Goal: Communication & Community: Participate in discussion

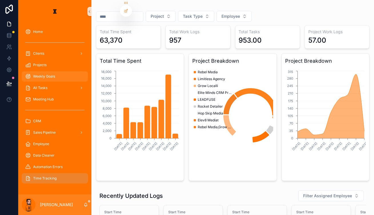
scroll to position [78, 0]
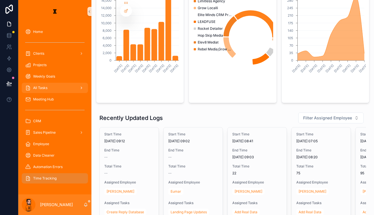
click at [41, 83] on div "All Tasks" at bounding box center [54, 87] width 59 height 9
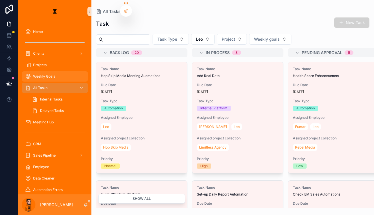
click at [42, 74] on span "Weekly Goals" at bounding box center [44, 76] width 22 height 5
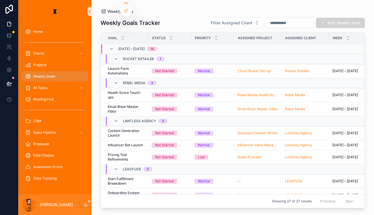
click at [74, 210] on div "[PERSON_NAME]" at bounding box center [54, 204] width 73 height 21
click at [75, 209] on div "[PERSON_NAME]" at bounding box center [54, 204] width 73 height 21
click at [75, 208] on div "[PERSON_NAME]" at bounding box center [54, 204] width 73 height 21
click at [85, 206] on icon "scrollable content" at bounding box center [85, 205] width 1 height 1
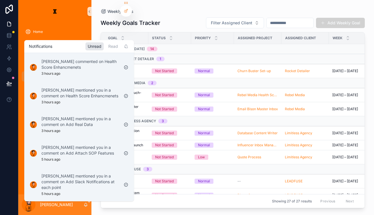
click at [90, 41] on div "Notifications Unread Read" at bounding box center [79, 46] width 110 height 13
click at [77, 38] on div "scrollable content" at bounding box center [54, 42] width 73 height 10
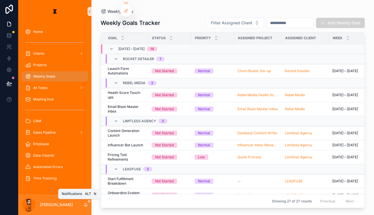
click at [83, 206] on icon "scrollable content" at bounding box center [85, 204] width 5 height 5
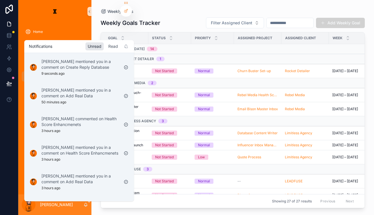
click at [106, 43] on div "Read" at bounding box center [113, 46] width 14 height 8
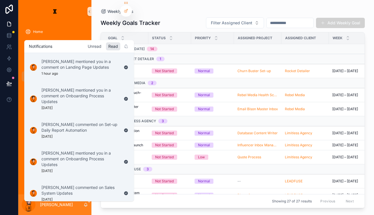
click at [88, 47] on div "Unread" at bounding box center [94, 46] width 18 height 8
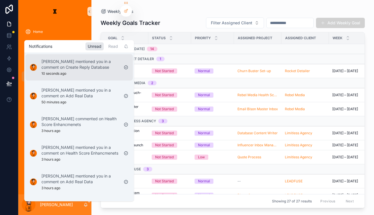
click at [80, 59] on p "[PERSON_NAME] mentioned you in a comment on Create Reply Database" at bounding box center [80, 64] width 78 height 11
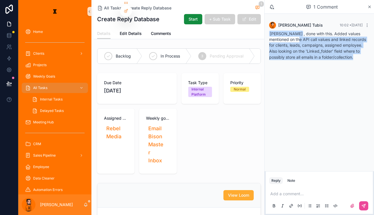
drag, startPoint x: 309, startPoint y: 36, endPoint x: 367, endPoint y: 51, distance: 59.9
click at [367, 51] on div "[PERSON_NAME] , done with this. Added values mentioned on the API call values a…" at bounding box center [319, 45] width 100 height 29
click at [367, 51] on p "Also looking on the 'Linked_folder' field where to possibly store all emails in…" at bounding box center [319, 54] width 100 height 12
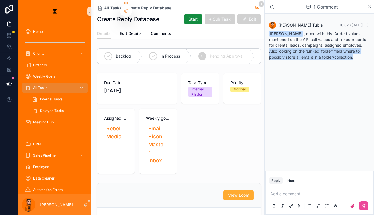
drag, startPoint x: 365, startPoint y: 51, endPoint x: 283, endPoint y: 42, distance: 82.0
click at [283, 48] on p "Also looking on the 'Linked_folder' field where to possibly store all emails in…" at bounding box center [319, 54] width 100 height 12
click at [33, 85] on span "All Tasks" at bounding box center [40, 87] width 14 height 5
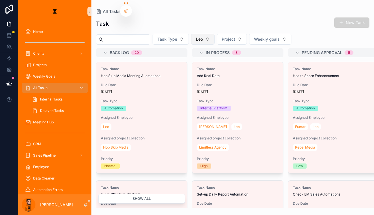
click at [195, 35] on button "Leo" at bounding box center [202, 39] width 23 height 11
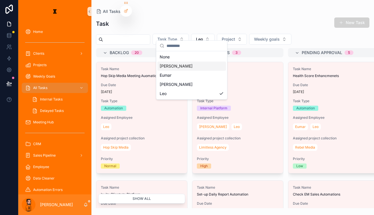
click at [177, 65] on div "[PERSON_NAME]" at bounding box center [192, 65] width 69 height 9
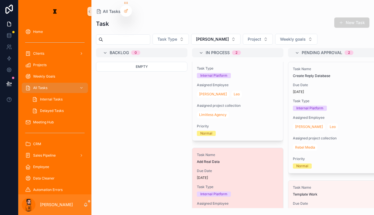
scroll to position [28, 0]
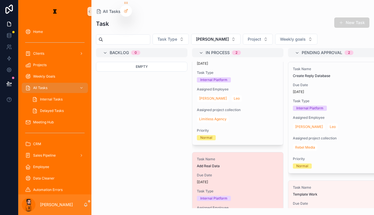
click at [200, 157] on span "Task Name" at bounding box center [238, 159] width 82 height 5
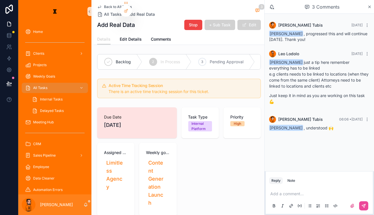
click at [299, 191] on div "Add a comment..." at bounding box center [319, 199] width 100 height 24
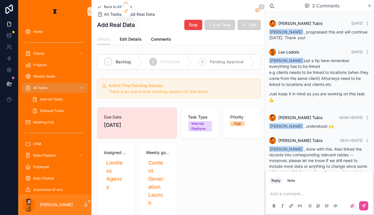
click at [299, 191] on p "scrollable content" at bounding box center [321, 194] width 100 height 6
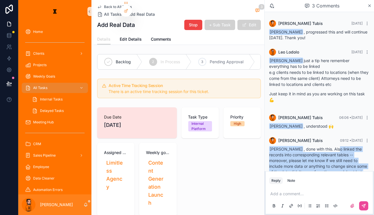
drag, startPoint x: 334, startPoint y: 133, endPoint x: 361, endPoint y: 158, distance: 37.6
click at [361, 158] on span "[PERSON_NAME] , done with this. Also linked the records into corresponding rele…" at bounding box center [318, 165] width 98 height 39
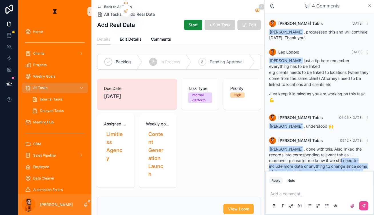
drag, startPoint x: 362, startPoint y: 158, endPoint x: 329, endPoint y: 140, distance: 38.4
click at [329, 146] on span "[PERSON_NAME] , done with this. Also linked the records into corresponding rele…" at bounding box center [318, 165] width 98 height 39
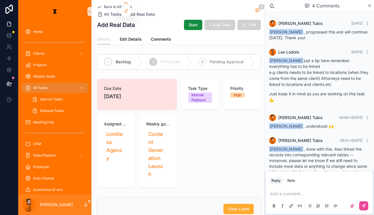
click at [312, 188] on div "Add a comment..." at bounding box center [319, 199] width 100 height 24
click at [313, 191] on p "scrollable content" at bounding box center [321, 194] width 100 height 6
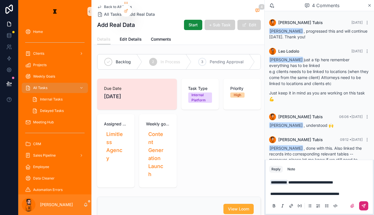
click at [363, 203] on icon "scrollable content" at bounding box center [364, 205] width 5 height 5
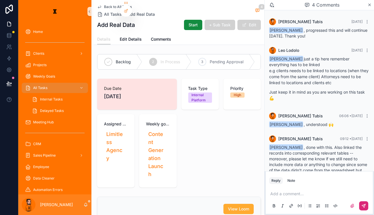
scroll to position [27, 0]
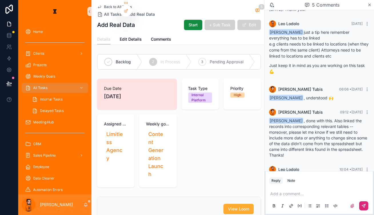
click at [307, 191] on p "scrollable content" at bounding box center [321, 194] width 100 height 6
click at [351, 191] on li "**********" at bounding box center [323, 194] width 95 height 6
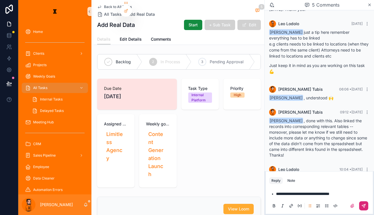
click at [354, 193] on li "**********" at bounding box center [323, 194] width 95 height 6
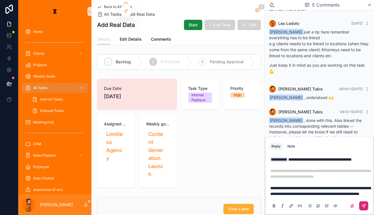
click at [367, 205] on button "scrollable content" at bounding box center [363, 205] width 9 height 9
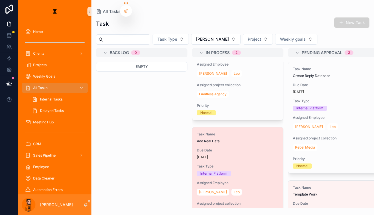
scroll to position [54, 0]
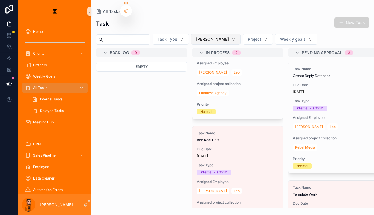
click at [196, 36] on span "[PERSON_NAME]" at bounding box center [212, 39] width 33 height 6
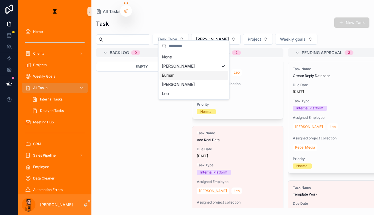
click at [184, 71] on div "Eumar" at bounding box center [194, 75] width 69 height 9
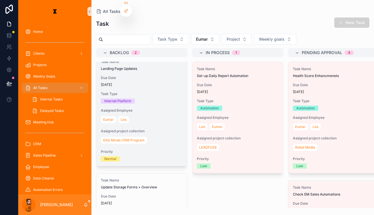
scroll to position [2, 0]
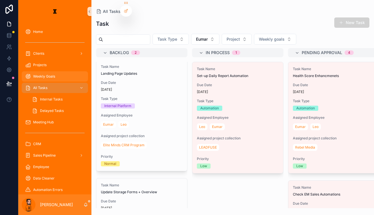
click at [55, 72] on div "Weekly Goals" at bounding box center [54, 76] width 59 height 9
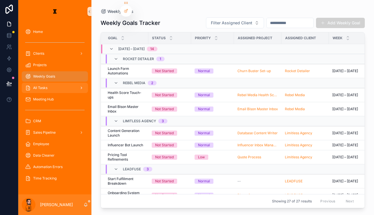
click at [36, 85] on span "All Tasks" at bounding box center [40, 87] width 14 height 5
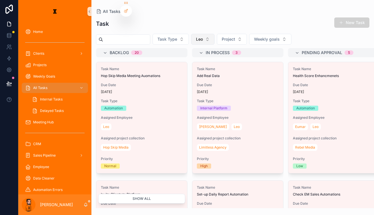
click at [196, 36] on span "Leo" at bounding box center [199, 39] width 7 height 6
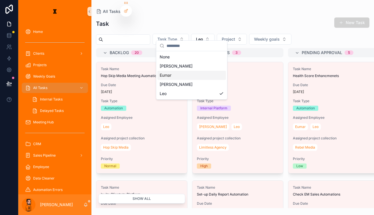
click at [172, 72] on div "Eumar" at bounding box center [192, 75] width 69 height 9
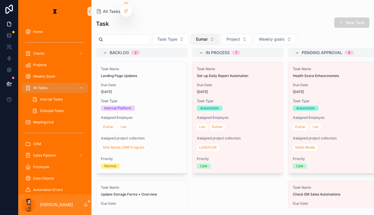
click at [196, 37] on span "Eumar" at bounding box center [202, 39] width 12 height 6
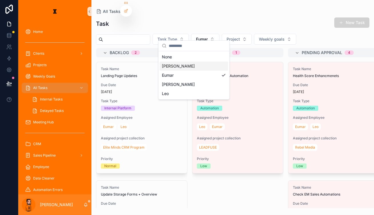
click at [183, 64] on div "[PERSON_NAME]" at bounding box center [194, 65] width 69 height 9
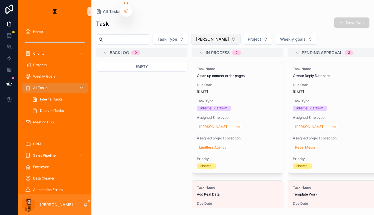
click at [201, 34] on button "[PERSON_NAME]" at bounding box center [215, 39] width 49 height 11
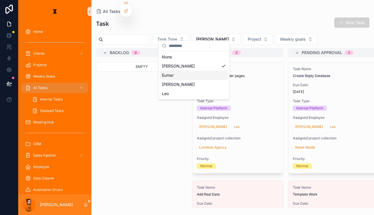
click at [180, 73] on div "Eumar" at bounding box center [194, 75] width 69 height 9
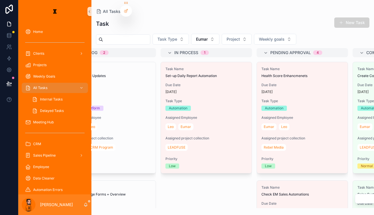
scroll to position [0, 32]
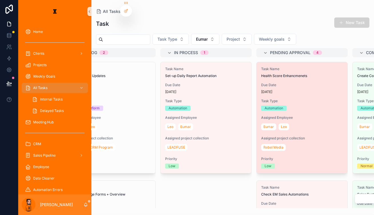
click at [261, 122] on div "[PERSON_NAME]" at bounding box center [302, 126] width 82 height 9
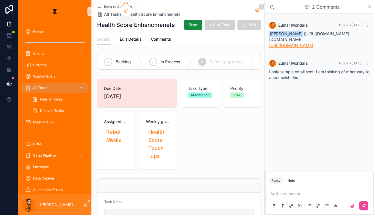
click at [311, 48] on link "[URL][DOMAIN_NAME]" at bounding box center [291, 45] width 44 height 5
drag, startPoint x: 284, startPoint y: 45, endPoint x: 358, endPoint y: 51, distance: 74.0
click at [358, 48] on div "[PERSON_NAME] [[URL][DOMAIN_NAME][DOMAIN_NAME] [URL][DOMAIN_NAME]" at bounding box center [319, 39] width 100 height 17
click at [299, 192] on p "scrollable content" at bounding box center [321, 194] width 100 height 6
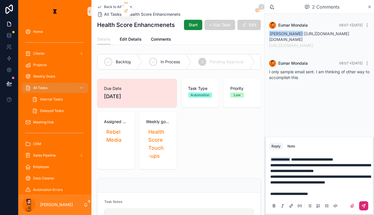
click at [366, 204] on icon "scrollable content" at bounding box center [363, 205] width 3 height 3
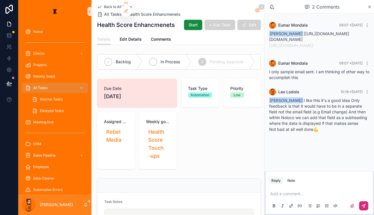
click at [166, 54] on div "In Process" at bounding box center [166, 61] width 49 height 15
click at [201, 30] on div "Back to All Tasks All Tasks Health Score Enhancmenets 2 Health Score Enhancmene…" at bounding box center [179, 17] width 164 height 34
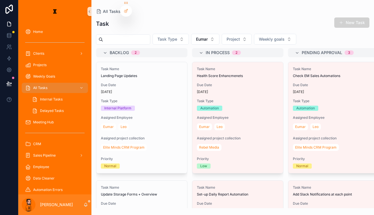
click at [83, 205] on icon "scrollable content" at bounding box center [85, 204] width 5 height 5
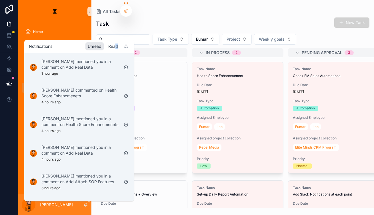
click at [106, 48] on div "Read" at bounding box center [113, 46] width 14 height 8
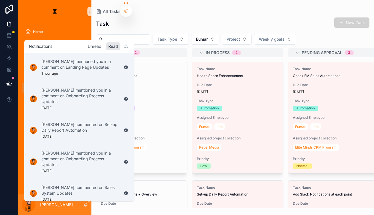
click at [89, 48] on div "Unread" at bounding box center [94, 46] width 18 height 8
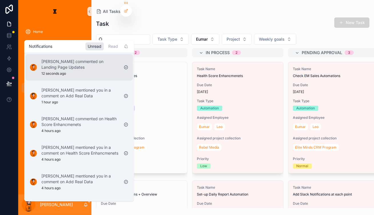
click at [93, 67] on div "[PERSON_NAME] commented on Landing Page Updates 12 seconds ago" at bounding box center [80, 67] width 78 height 17
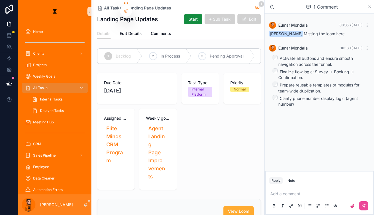
drag, startPoint x: 295, startPoint y: 52, endPoint x: 341, endPoint y: 68, distance: 49.3
click at [341, 68] on ul "Activate all buttons and ensure smooth navigation across the funnel. Finalize f…" at bounding box center [319, 81] width 100 height 52
click at [341, 68] on li "Finalize flow logic: Survey → Booking → Confirmation." at bounding box center [324, 74] width 91 height 12
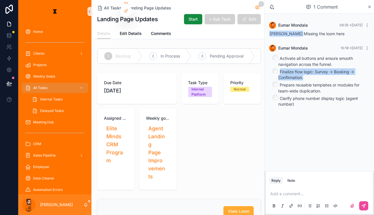
click at [341, 68] on li "Finalize flow logic: Survey → Booking → Confirmation." at bounding box center [324, 74] width 91 height 12
click at [328, 83] on li "Prepare reusable templates or modules for team-wide duplication." at bounding box center [324, 87] width 91 height 12
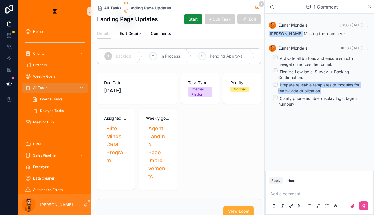
click at [328, 83] on li "Prepare reusable templates or modules for team-wide duplication." at bounding box center [324, 87] width 91 height 12
click at [330, 95] on li "Clarify phone number display logic (agent number)" at bounding box center [324, 101] width 91 height 12
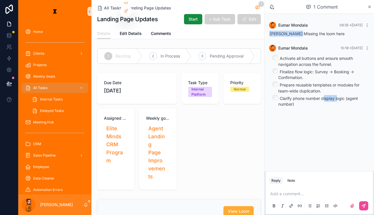
click at [330, 95] on li "Clarify phone number display logic (agent number)" at bounding box center [324, 101] width 91 height 12
click at [329, 95] on li "Clarify phone number display logic (agent number)" at bounding box center [324, 101] width 91 height 12
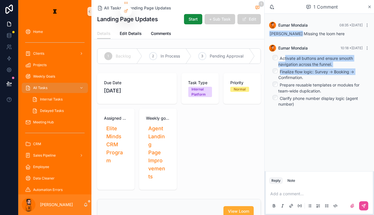
drag, startPoint x: 296, startPoint y: 51, endPoint x: 358, endPoint y: 63, distance: 63.5
click at [359, 63] on ul "Activate all buttons and ensure smooth navigation across the funnel. Finalize f…" at bounding box center [319, 81] width 100 height 52
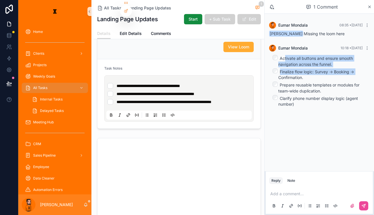
scroll to position [156, 0]
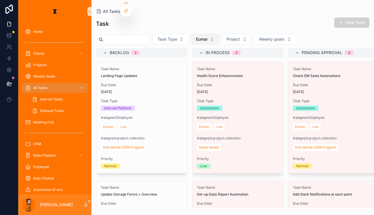
click at [196, 36] on span "Eumar" at bounding box center [202, 39] width 12 height 6
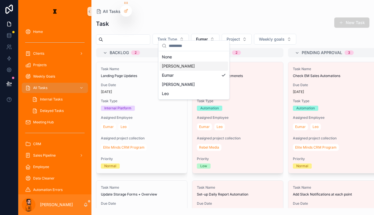
click at [181, 62] on div "[PERSON_NAME]" at bounding box center [194, 65] width 69 height 9
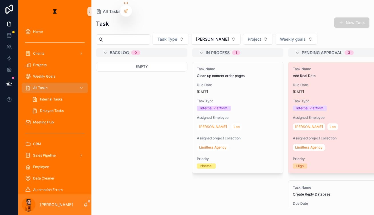
click at [293, 83] on span "Due Date" at bounding box center [334, 85] width 82 height 5
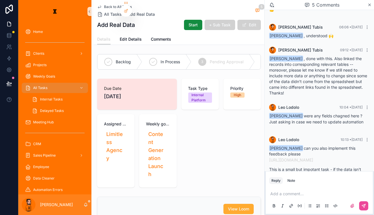
scroll to position [88, 0]
click at [161, 59] on span "In Process" at bounding box center [170, 62] width 19 height 6
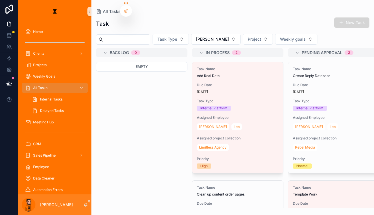
click at [357, 17] on button "New Task" at bounding box center [352, 22] width 35 height 10
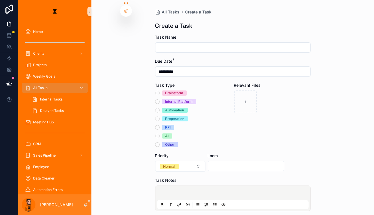
click at [196, 43] on input "scrollable content" at bounding box center [233, 47] width 155 height 8
click at [168, 187] on div "scrollable content" at bounding box center [233, 198] width 152 height 22
click at [173, 191] on p "scrollable content" at bounding box center [234, 194] width 152 height 6
click at [216, 43] on input "**********" at bounding box center [233, 47] width 155 height 8
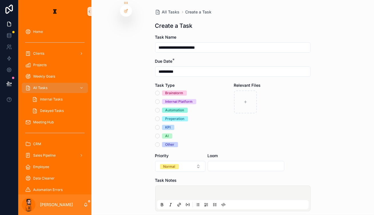
click at [216, 43] on input "**********" at bounding box center [233, 47] width 155 height 8
type input "**********"
click at [50, 83] on div "All Tasks" at bounding box center [54, 87] width 59 height 9
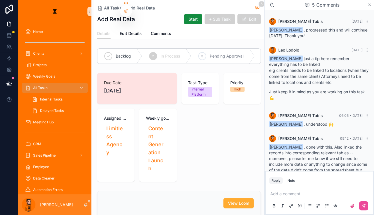
scroll to position [88, 0]
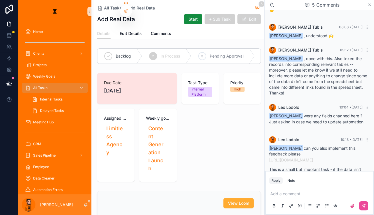
click at [315, 191] on p "scrollable content" at bounding box center [321, 194] width 100 height 6
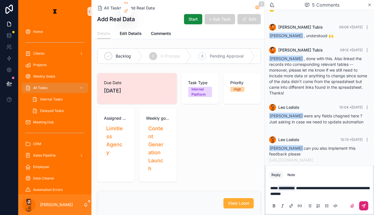
click at [361, 202] on button "scrollable content" at bounding box center [363, 205] width 9 height 9
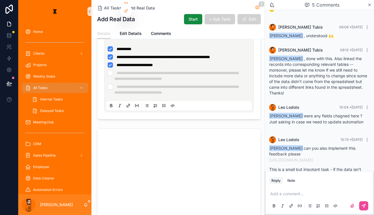
scroll to position [220, 0]
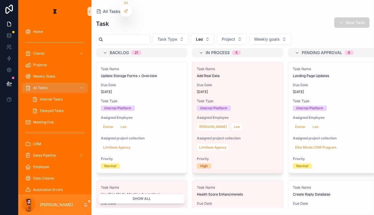
click at [45, 196] on div "Time Tracking" at bounding box center [54, 200] width 59 height 9
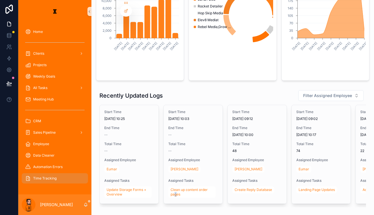
click at [154, 173] on div "Recently Updated Logs Filter Assigned Employee Start Time [DATE] 10:25 End Time…" at bounding box center [233, 148] width 274 height 122
click at [158, 174] on div "Recently Updated Logs Filter Assigned Employee Start Time [DATE] 10:25 End Time…" at bounding box center [233, 148] width 274 height 122
click at [167, 173] on div "Recently Updated Logs Filter Assigned Employee Start Time [DATE] 10:25 End Time…" at bounding box center [233, 148] width 274 height 122
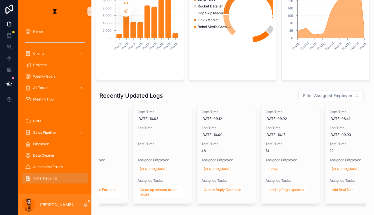
scroll to position [0, 31]
click at [336, 93] on span "Filter Assigned Employee" at bounding box center [327, 96] width 49 height 6
click at [323, 93] on div "[PERSON_NAME]" at bounding box center [333, 93] width 69 height 9
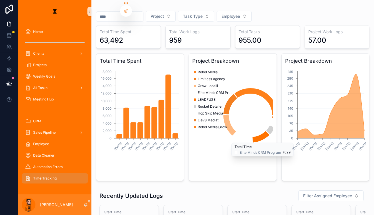
click at [120, 17] on input "scrollable content" at bounding box center [119, 17] width 47 height 8
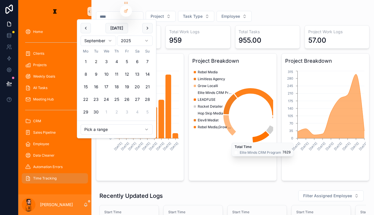
click at [121, 113] on html "Home Clients Projects Weekly Goals All Tasks Meeting Hub CRM Sales Pipeline Emp…" at bounding box center [187, 107] width 374 height 215
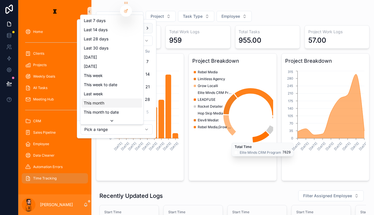
scroll to position [8, 0]
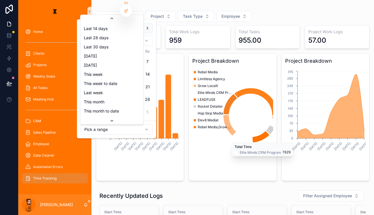
type input "**********"
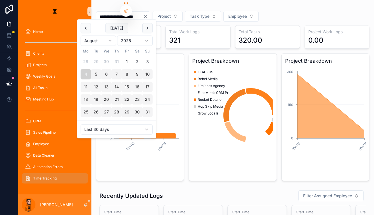
click at [288, 13] on div "**********" at bounding box center [233, 16] width 274 height 11
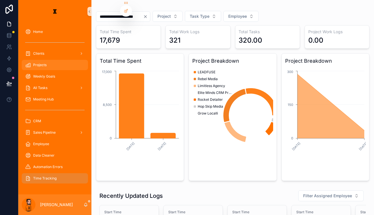
click at [59, 60] on div "Projects" at bounding box center [54, 64] width 59 height 9
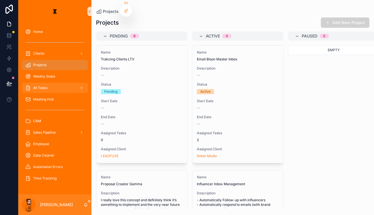
click at [44, 83] on div "All Tasks" at bounding box center [54, 87] width 59 height 9
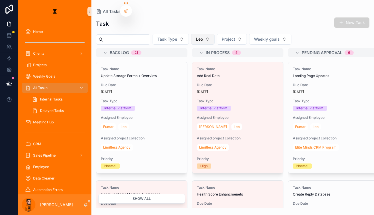
click at [193, 34] on button "Leo" at bounding box center [202, 39] width 23 height 11
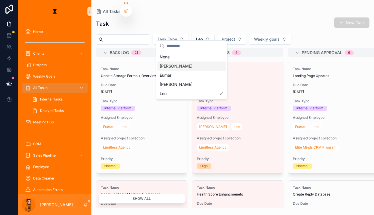
click at [172, 64] on div "[PERSON_NAME]" at bounding box center [192, 65] width 69 height 9
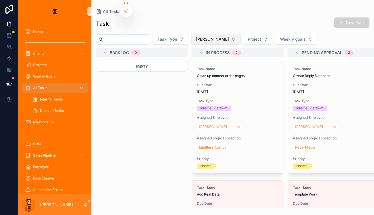
click at [199, 34] on button "[PERSON_NAME]" at bounding box center [215, 39] width 49 height 11
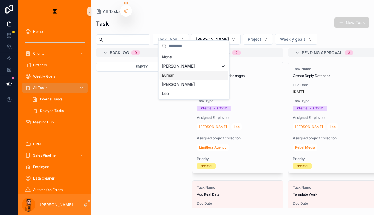
click at [181, 71] on div "Eumar" at bounding box center [194, 75] width 69 height 9
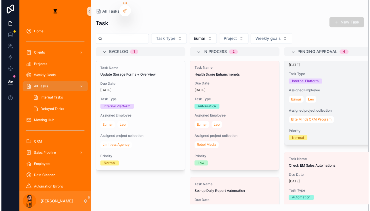
scroll to position [26, 0]
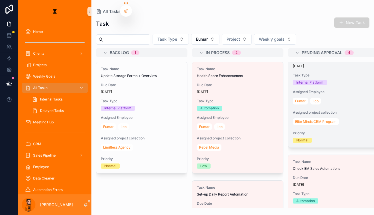
click at [300, 71] on div "Task Name Landing Page Updates Due Date [DATE] Task Type Internal Platform Assi…" at bounding box center [334, 91] width 91 height 111
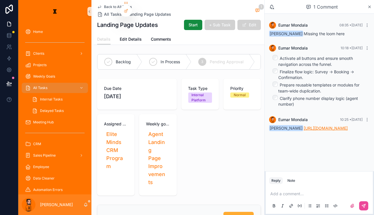
click at [320, 126] on link "[URL][DOMAIN_NAME]" at bounding box center [326, 128] width 44 height 5
click at [317, 191] on p "scrollable content" at bounding box center [321, 194] width 100 height 6
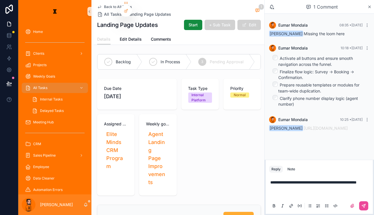
click at [302, 190] on p "**********" at bounding box center [321, 187] width 100 height 17
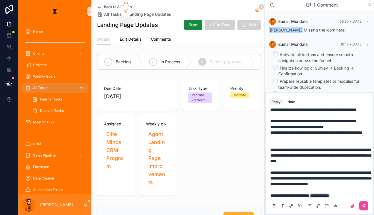
scroll to position [18, 0]
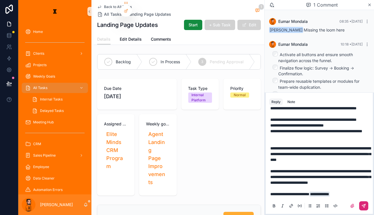
click at [359, 201] on button "scrollable content" at bounding box center [363, 205] width 9 height 9
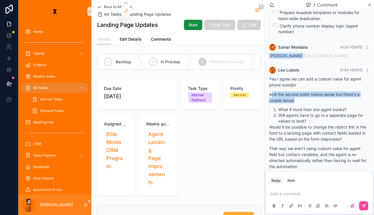
drag, startPoint x: 293, startPoint y: 86, endPoint x: 315, endPoint y: 93, distance: 22.8
click at [315, 93] on div "Yes I agree we can add a custom value for agent phone numebr And the second poi…" at bounding box center [319, 127] width 100 height 103
click at [315, 93] on p "And the second point makes sense but there's a couple issues" at bounding box center [319, 97] width 100 height 12
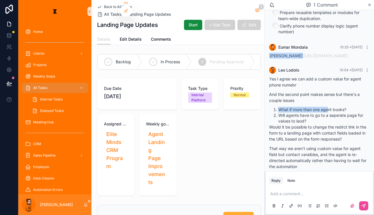
drag, startPoint x: 291, startPoint y: 97, endPoint x: 328, endPoint y: 104, distance: 37.5
click at [334, 102] on div "Yes I agree we can add a custom value for agent phone numebr And the second poi…" at bounding box center [319, 127] width 100 height 103
click at [331, 112] on li "Will agents have to go to a seperate page for values to laod?" at bounding box center [324, 117] width 91 height 11
drag, startPoint x: 290, startPoint y: 110, endPoint x: 322, endPoint y: 110, distance: 32.3
click at [320, 110] on ol "What if more than one agent books? Will agents have to go to a seperate page fo…" at bounding box center [319, 115] width 100 height 17
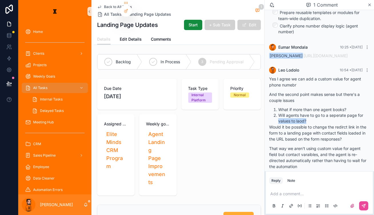
click at [322, 112] on li "Will agents have to go to a seperate page for values to laod?" at bounding box center [324, 117] width 91 height 11
